Goal: Transaction & Acquisition: Register for event/course

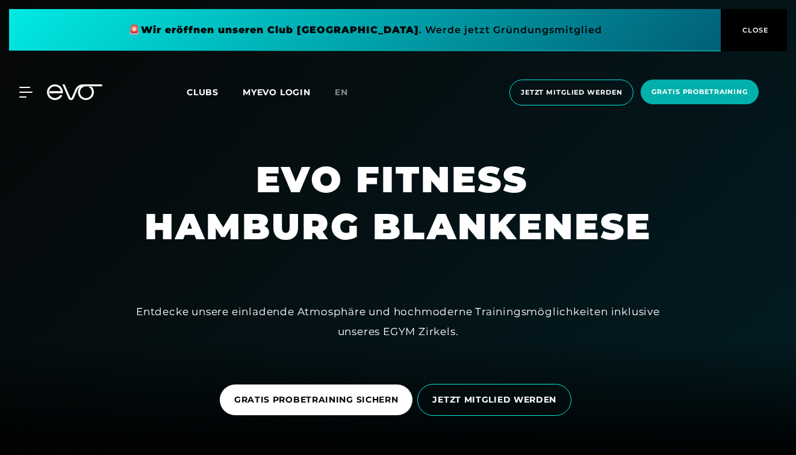
click at [208, 93] on span "Clubs" at bounding box center [203, 92] width 32 height 11
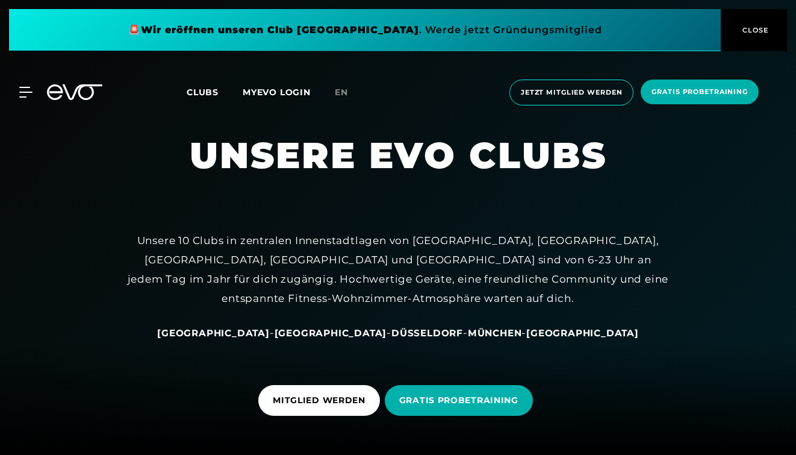
click at [270, 333] on span "[GEOGRAPHIC_DATA]" at bounding box center [213, 332] width 113 height 11
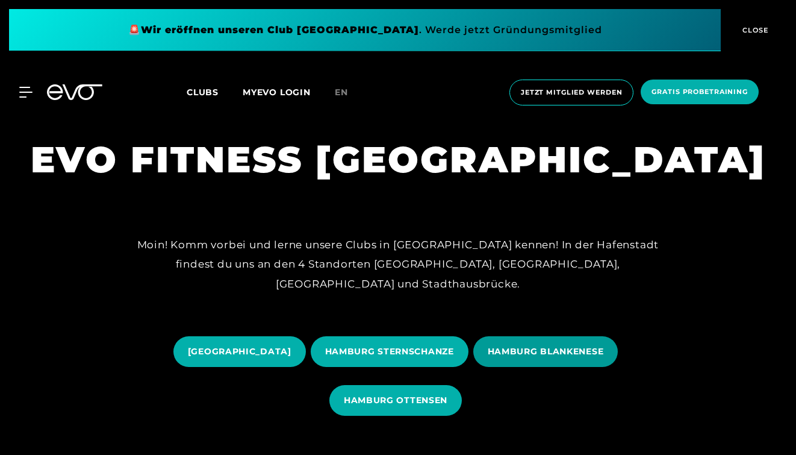
click at [529, 357] on span "HAMBURG BLANKENESE" at bounding box center [546, 351] width 116 height 13
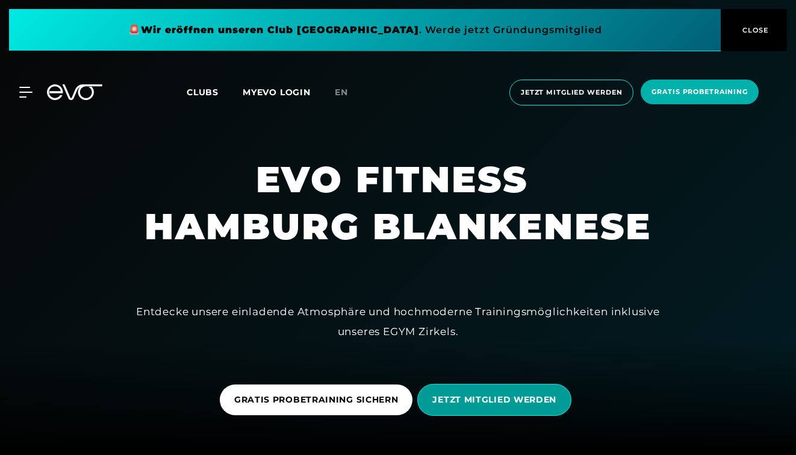
click at [474, 399] on span "JETZT MITGLIED WERDEN" at bounding box center [495, 399] width 124 height 13
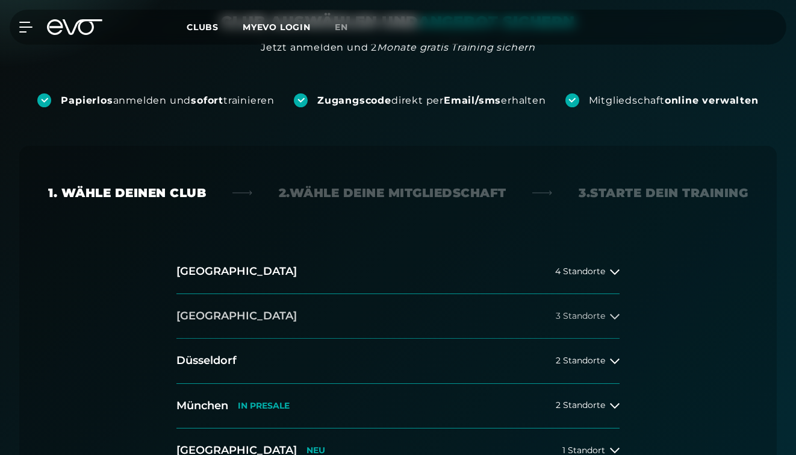
scroll to position [174, 0]
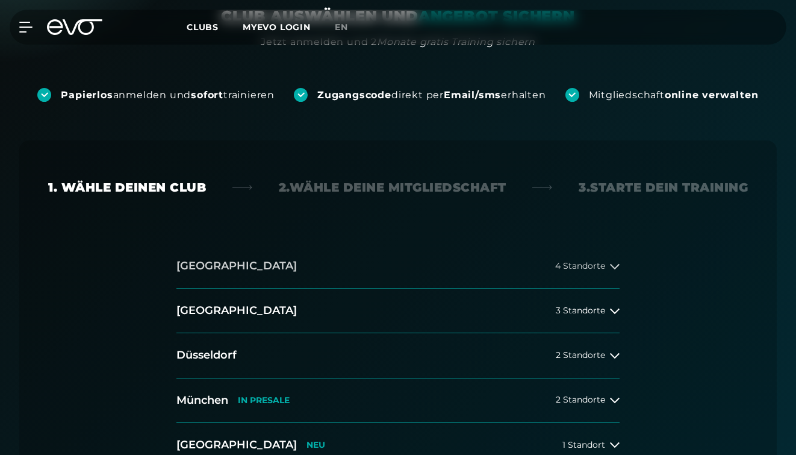
click at [216, 265] on h2 "[GEOGRAPHIC_DATA]" at bounding box center [237, 265] width 120 height 15
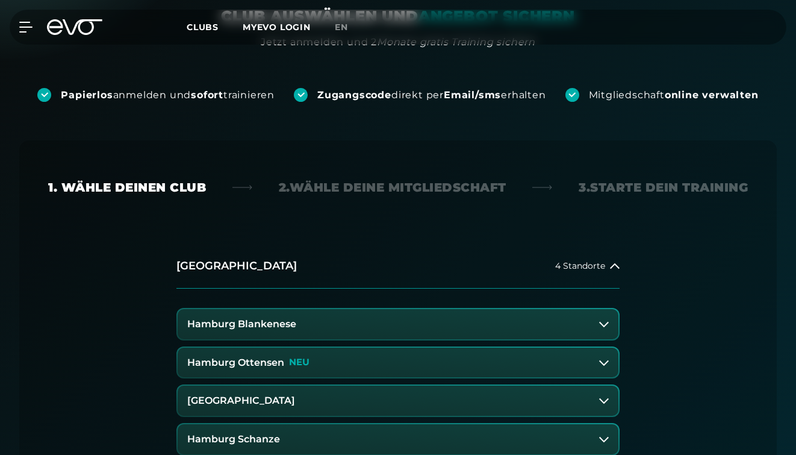
click at [229, 323] on h3 "Hamburg Blankenese" at bounding box center [241, 324] width 109 height 11
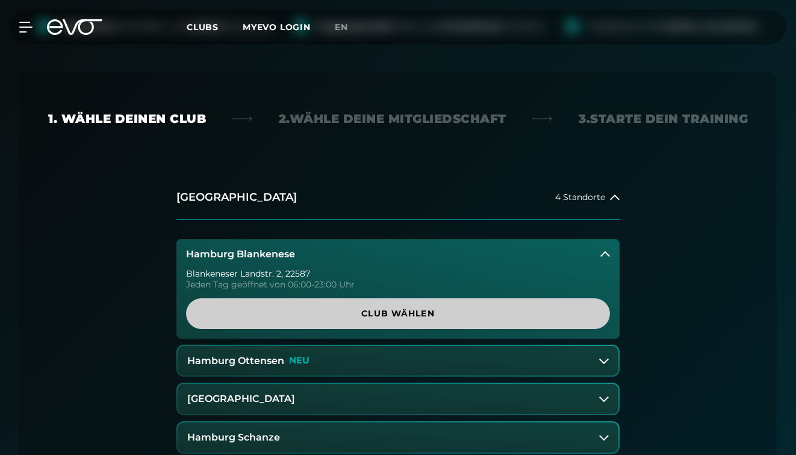
scroll to position [249, 0]
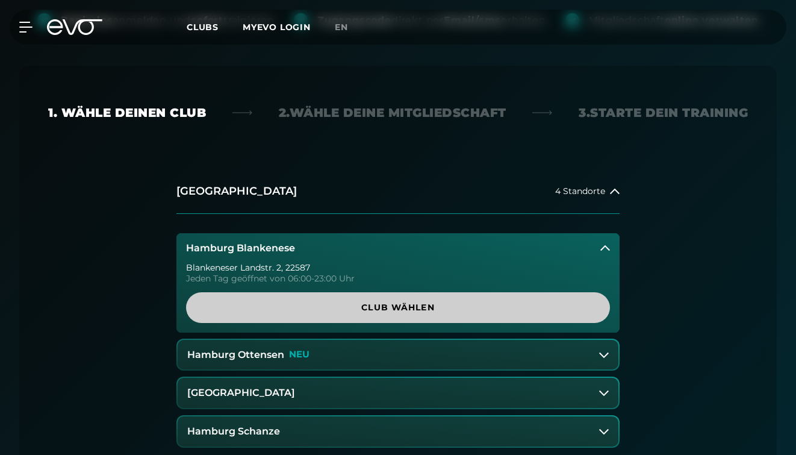
click at [264, 304] on span "Club wählen" at bounding box center [398, 307] width 395 height 13
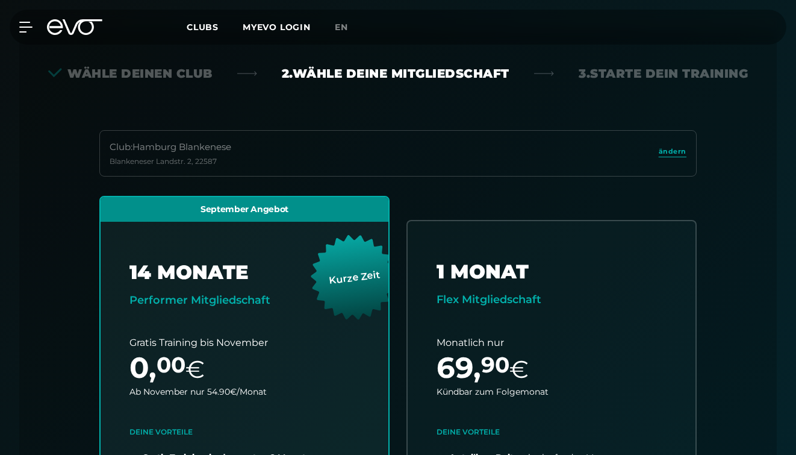
scroll to position [294, 0]
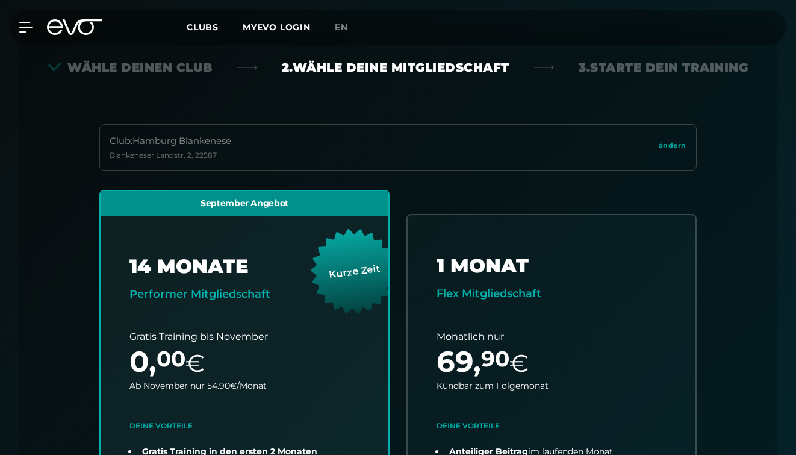
click at [194, 27] on span "Clubs" at bounding box center [203, 27] width 32 height 11
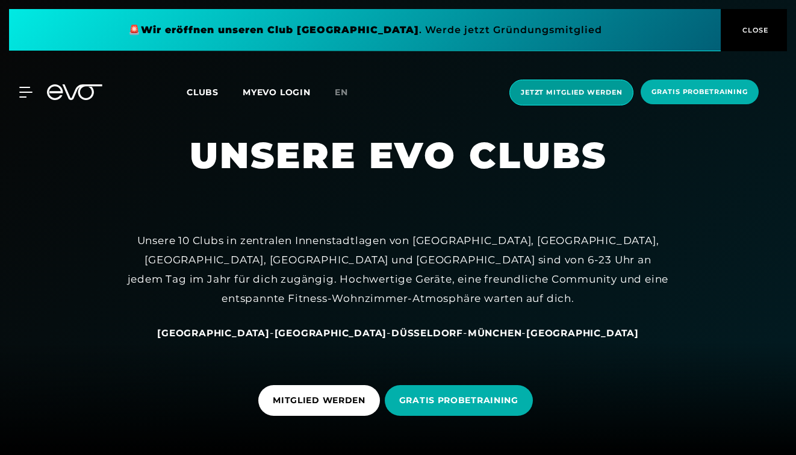
click at [548, 93] on span "Jetzt Mitglied werden" at bounding box center [571, 92] width 101 height 10
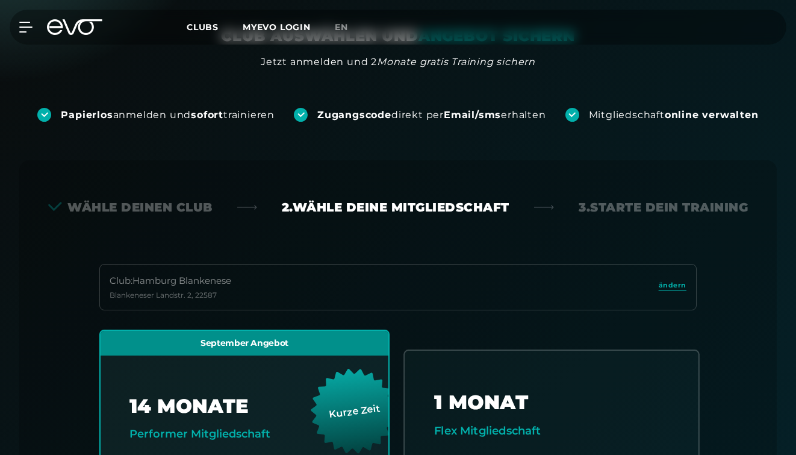
scroll to position [152, 0]
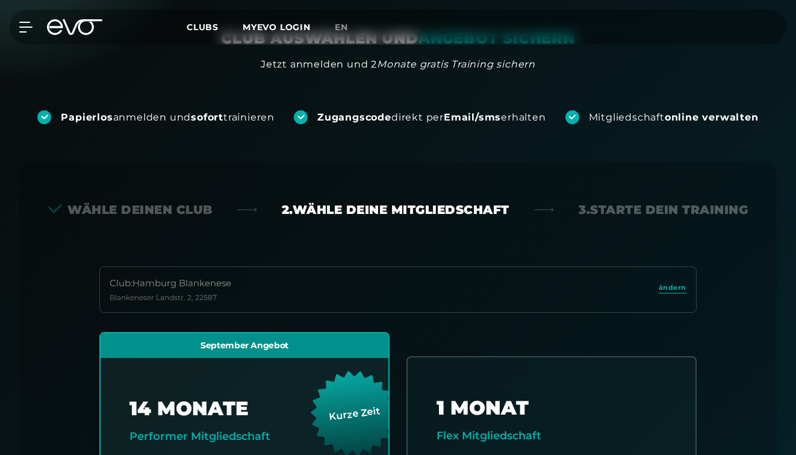
click at [624, 214] on div "3. Starte dein Training" at bounding box center [663, 209] width 169 height 17
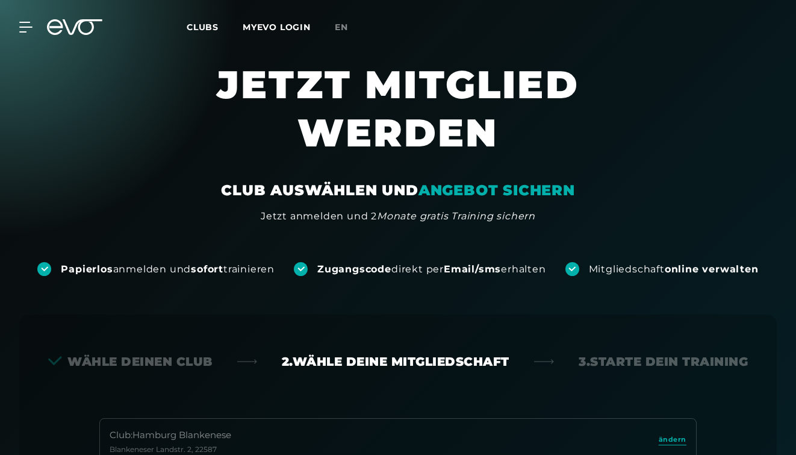
scroll to position [0, 0]
click at [210, 24] on span "Clubs" at bounding box center [203, 27] width 32 height 11
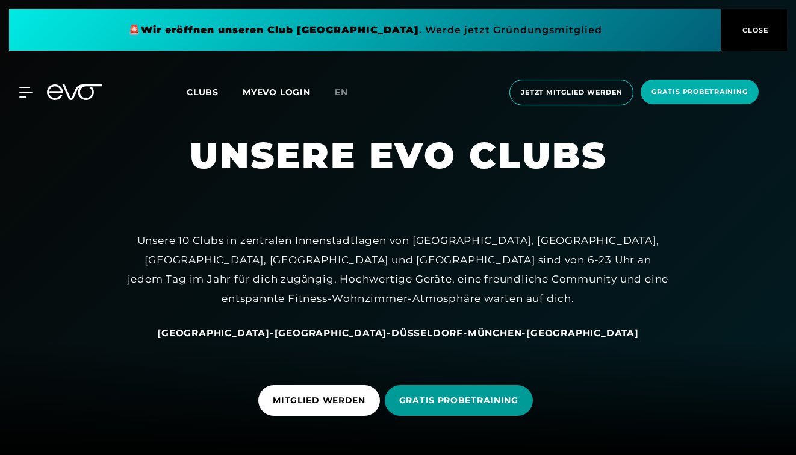
click at [419, 398] on span "GRATIS PROBETRAINING" at bounding box center [458, 400] width 119 height 13
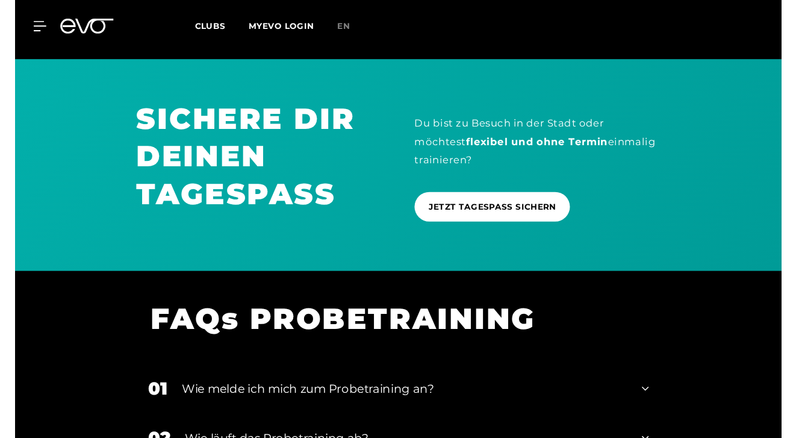
scroll to position [1068, 0]
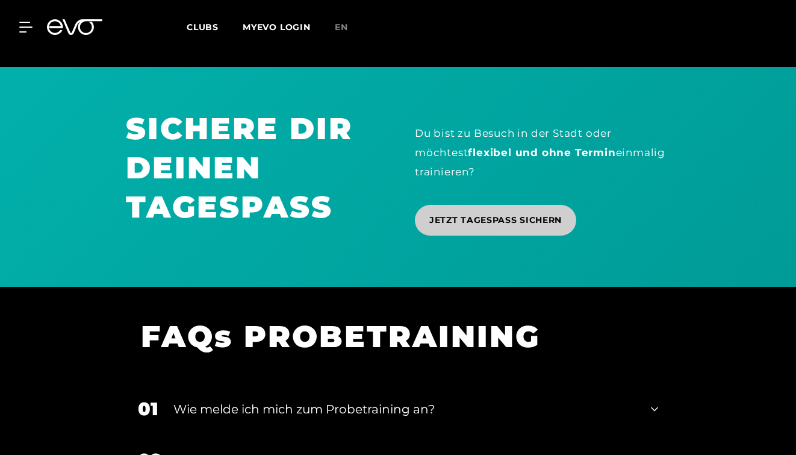
click at [452, 219] on span "JETZT TAGESPASS SICHERN" at bounding box center [496, 220] width 133 height 13
